Goal: Check status: Check status

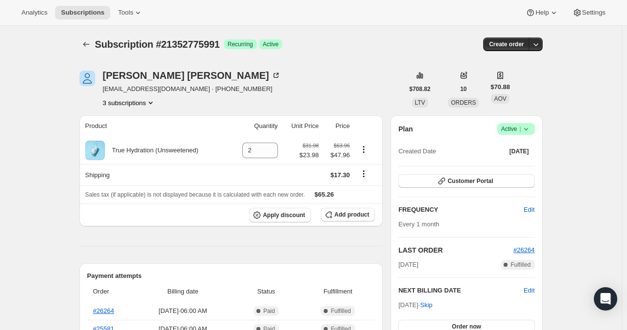
click at [133, 105] on button "3 subscriptions" at bounding box center [129, 103] width 53 height 10
click at [137, 143] on button "14683832631" at bounding box center [132, 138] width 74 height 16
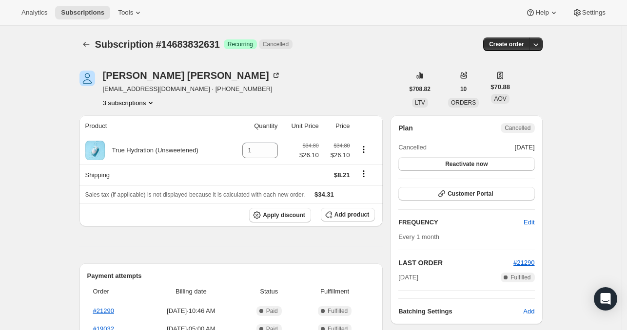
click at [147, 105] on button "3 subscriptions" at bounding box center [129, 103] width 53 height 10
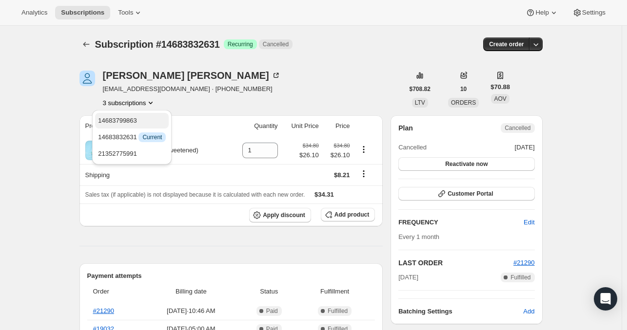
click at [147, 120] on span "14683799863" at bounding box center [132, 121] width 68 height 10
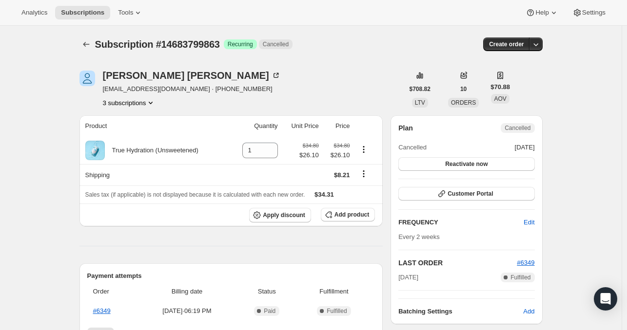
click at [125, 98] on button "3 subscriptions" at bounding box center [129, 103] width 53 height 10
click at [123, 153] on span "21352775991" at bounding box center [117, 153] width 39 height 7
